Goal: Check status: Check status

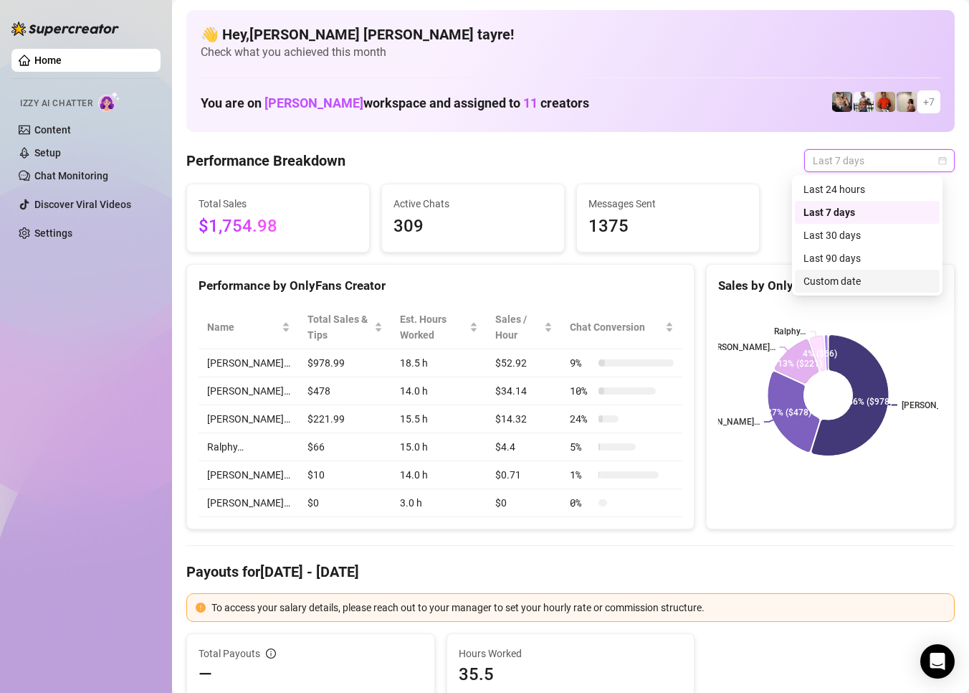
click at [834, 285] on div "Custom date" at bounding box center [868, 281] width 128 height 16
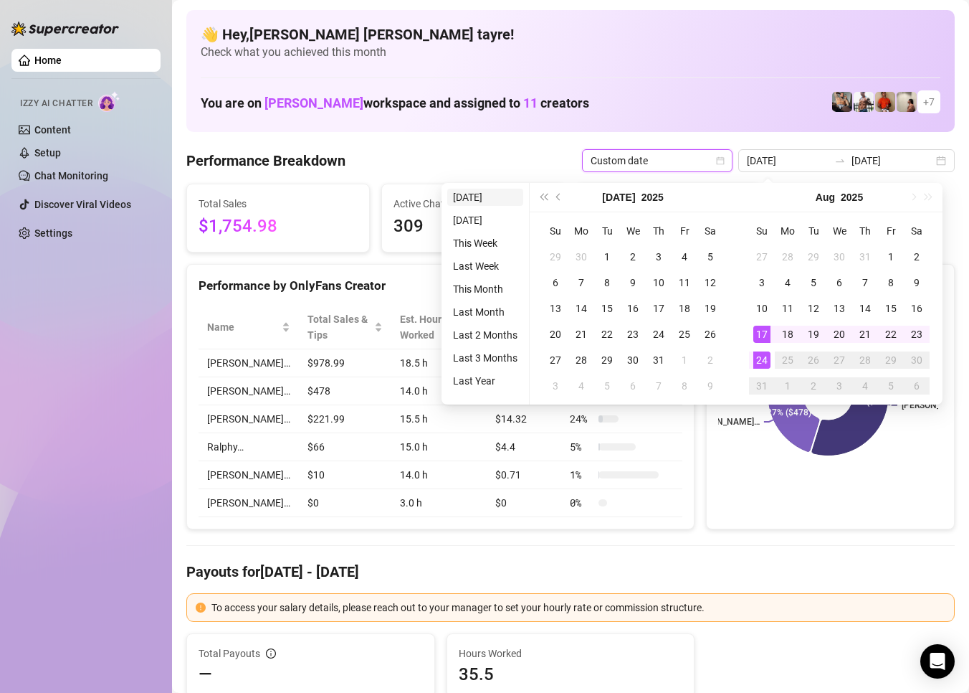
type input "[DATE]"
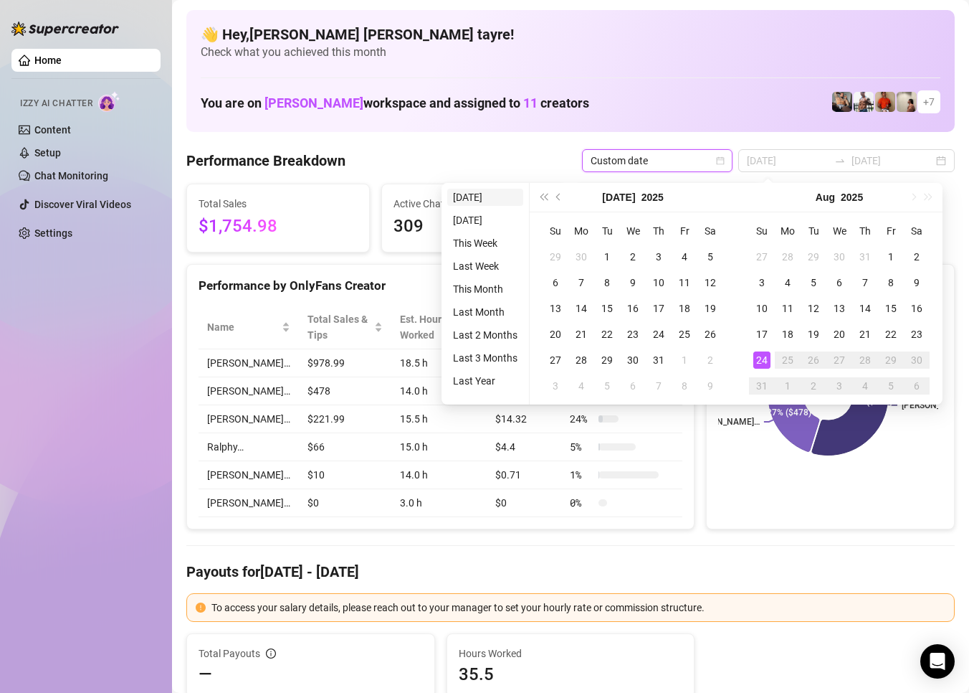
click at [494, 200] on li "[DATE]" at bounding box center [485, 197] width 76 height 17
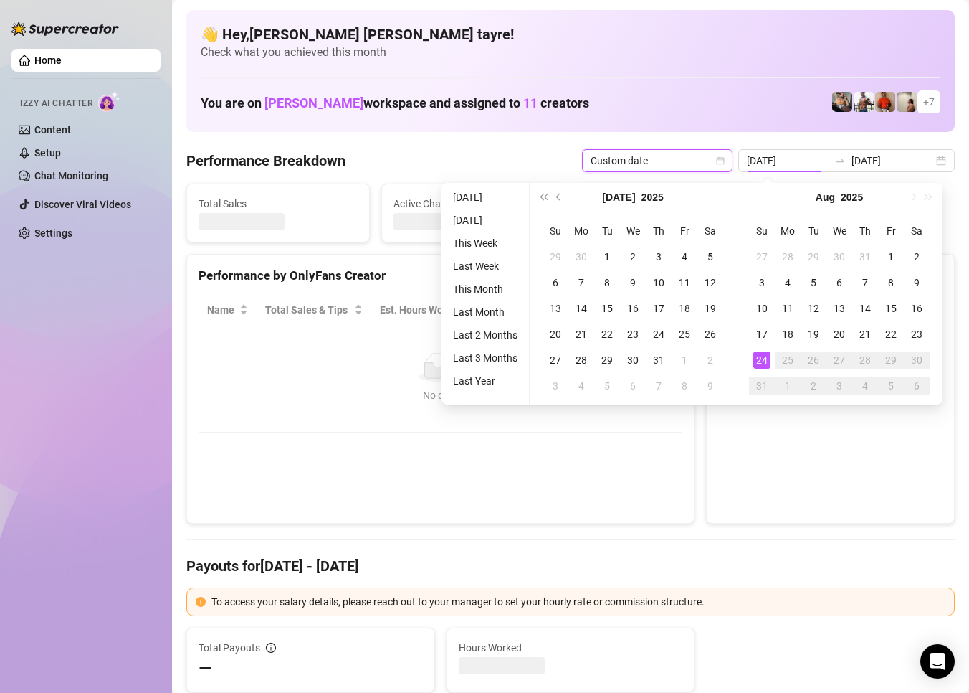
type input "[DATE]"
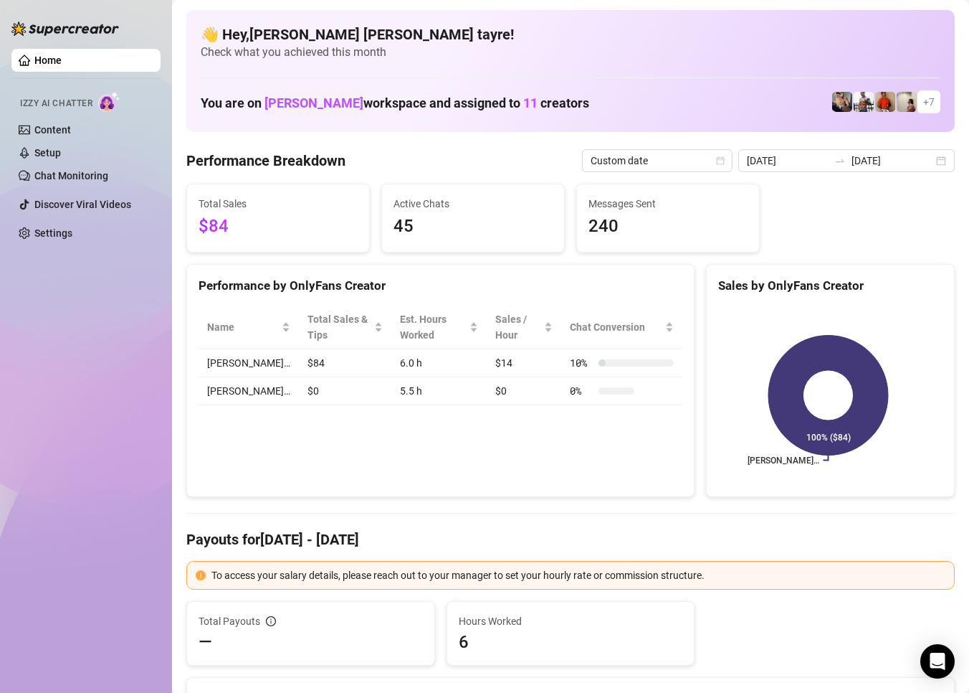
click at [371, 446] on div "Performance by OnlyFans Creator Name Total Sales & Tips Est. Hours Worked Sales…" at bounding box center [440, 381] width 508 height 234
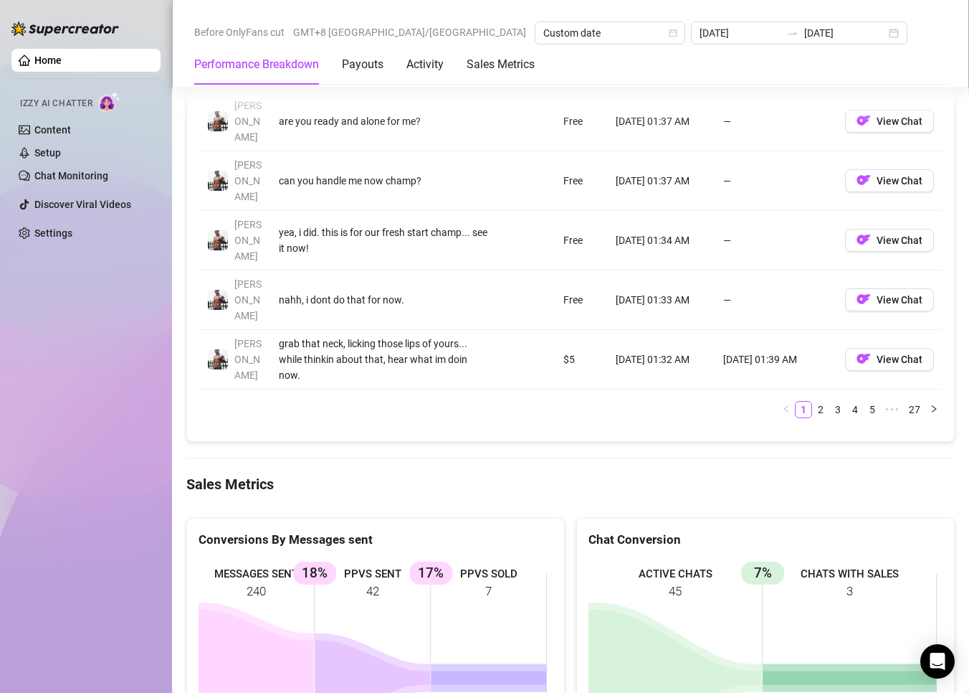
scroll to position [1792, 0]
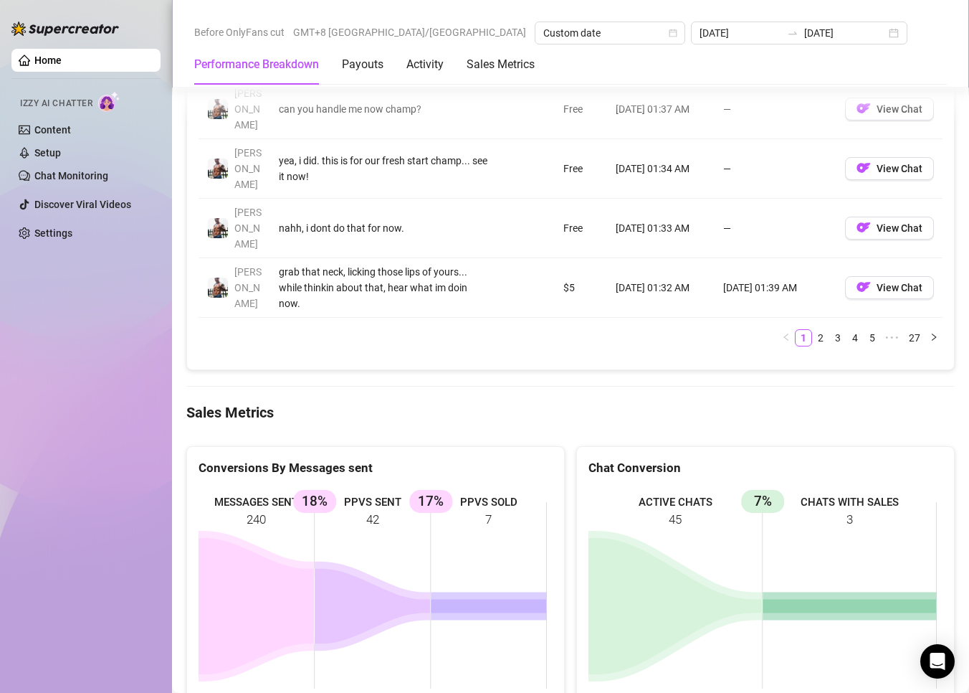
drag, startPoint x: 534, startPoint y: 422, endPoint x: 271, endPoint y: 323, distance: 280.9
click at [304, 446] on div "Conversions By Messages sent MESSAGES SENT 240 PPVS SENT 42 18% PPVS SOLD 7 17%" at bounding box center [375, 581] width 379 height 270
drag, startPoint x: 67, startPoint y: 415, endPoint x: 51, endPoint y: 424, distance: 18.3
click at [67, 416] on div "Home Izzy AI Chatter Content Setup Chat Monitoring Discover Viral Videos Settin…" at bounding box center [85, 340] width 149 height 680
